Goal: Go to known website: Go to known website

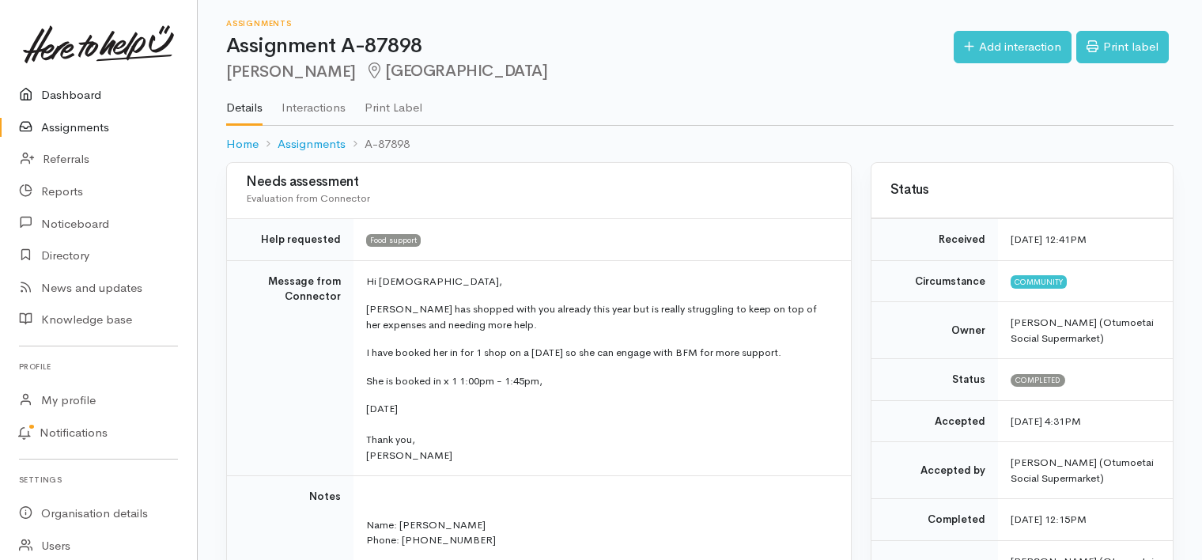
drag, startPoint x: 0, startPoint y: 0, endPoint x: 70, endPoint y: 90, distance: 113.9
click at [70, 90] on link "Dashboard" at bounding box center [98, 95] width 197 height 32
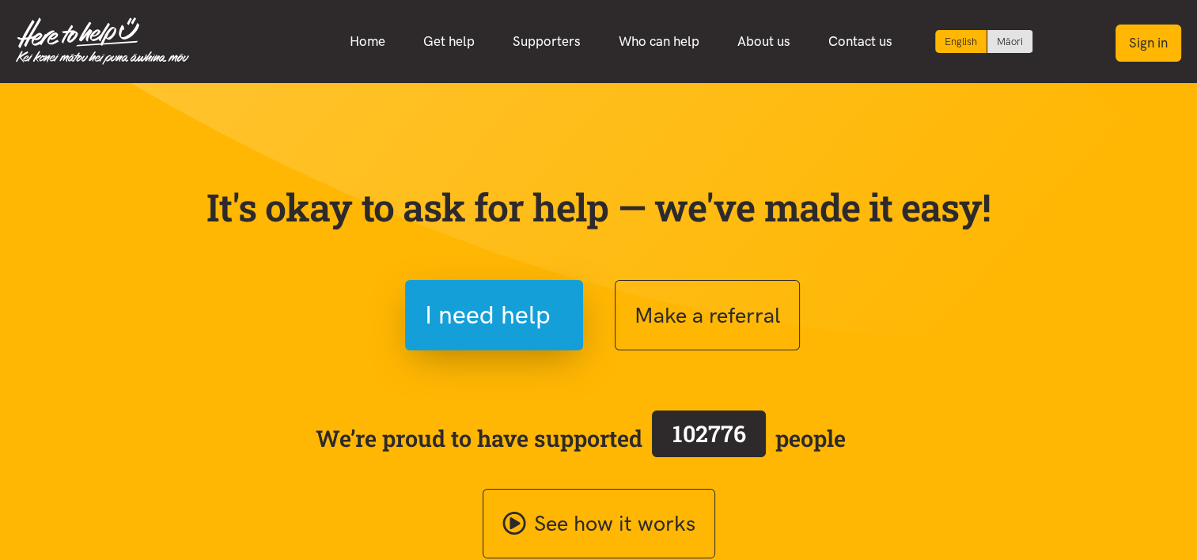
click at [1157, 44] on button "Sign in" at bounding box center [1148, 43] width 66 height 37
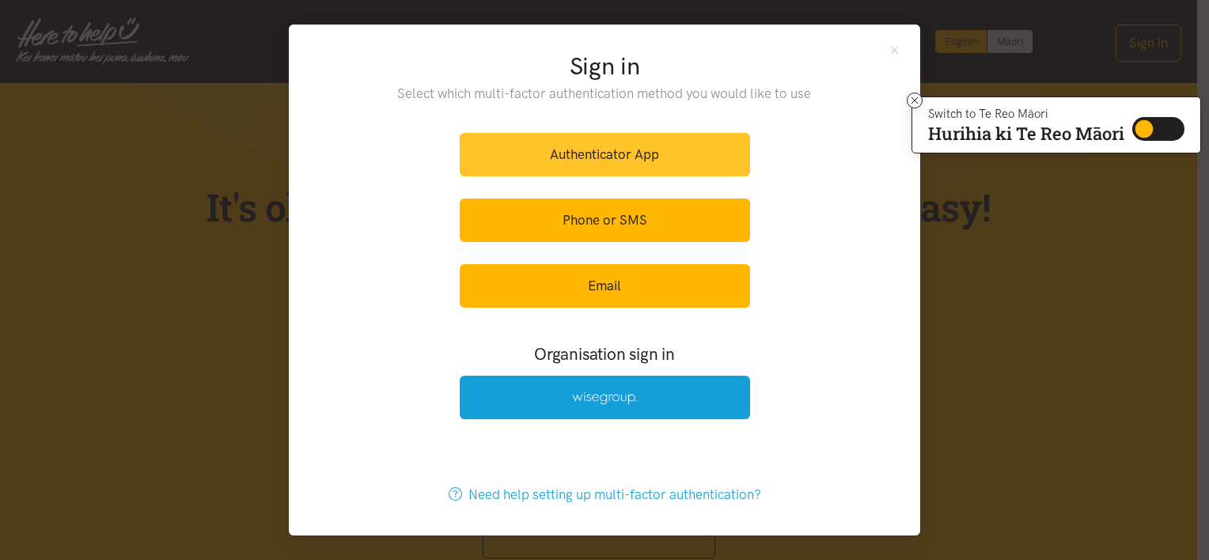
click at [569, 154] on link "Authenticator App" at bounding box center [605, 155] width 290 height 44
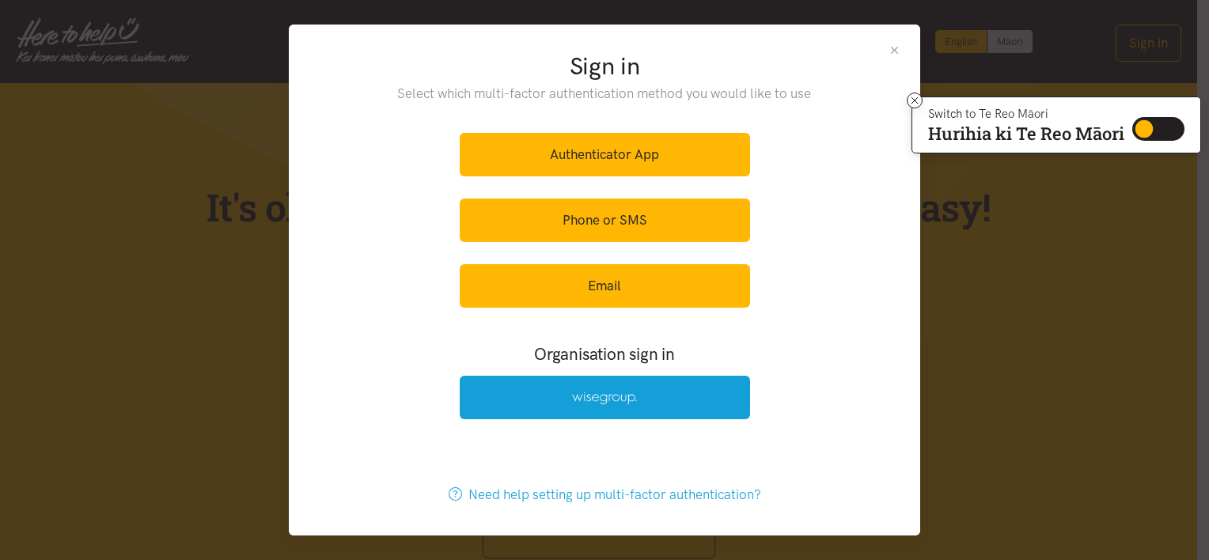
click at [891, 47] on button "Close" at bounding box center [893, 50] width 13 height 13
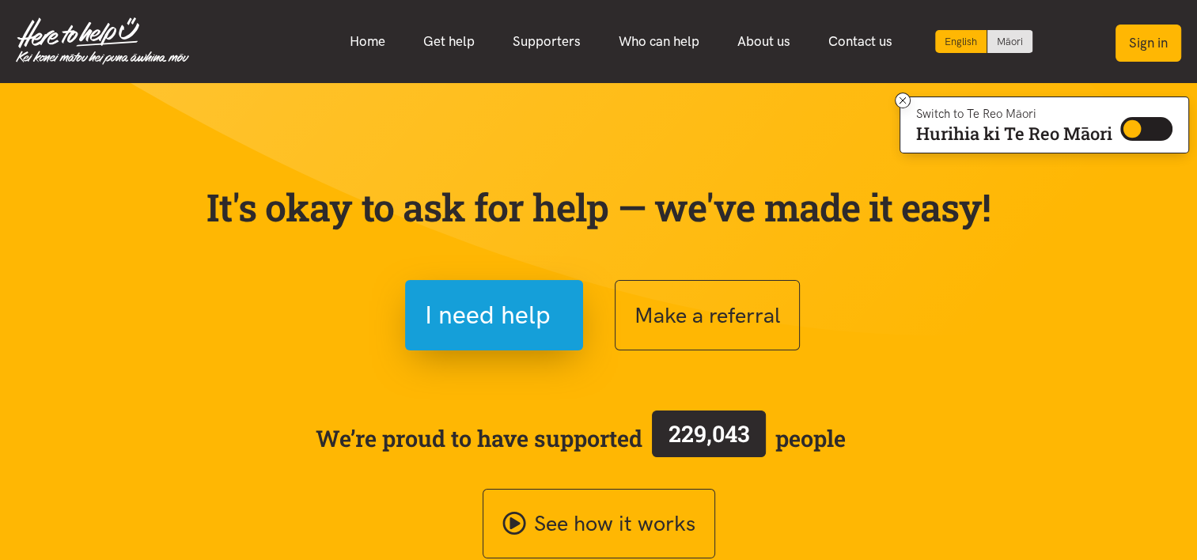
click at [1148, 40] on button "Sign in" at bounding box center [1148, 43] width 66 height 37
